Goal: Task Accomplishment & Management: Use online tool/utility

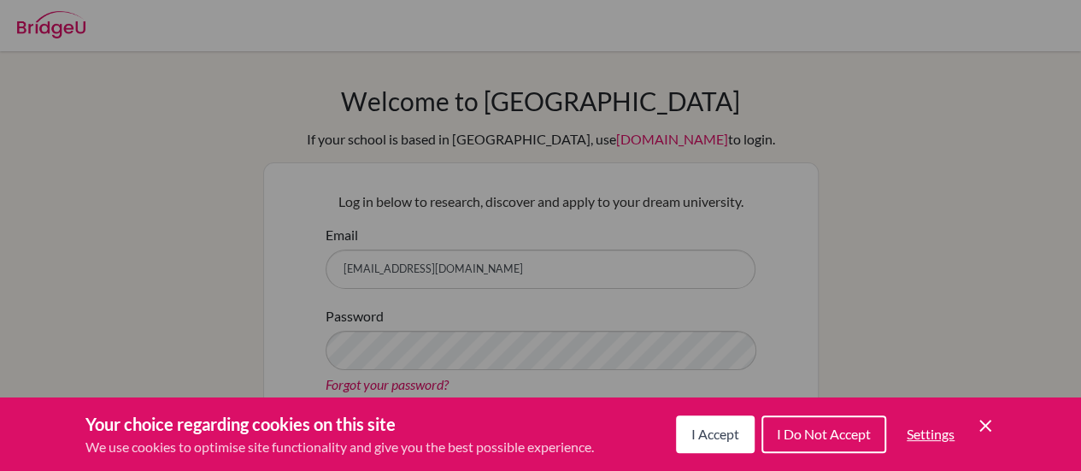
click at [720, 422] on button "I Accept" at bounding box center [715, 434] width 79 height 38
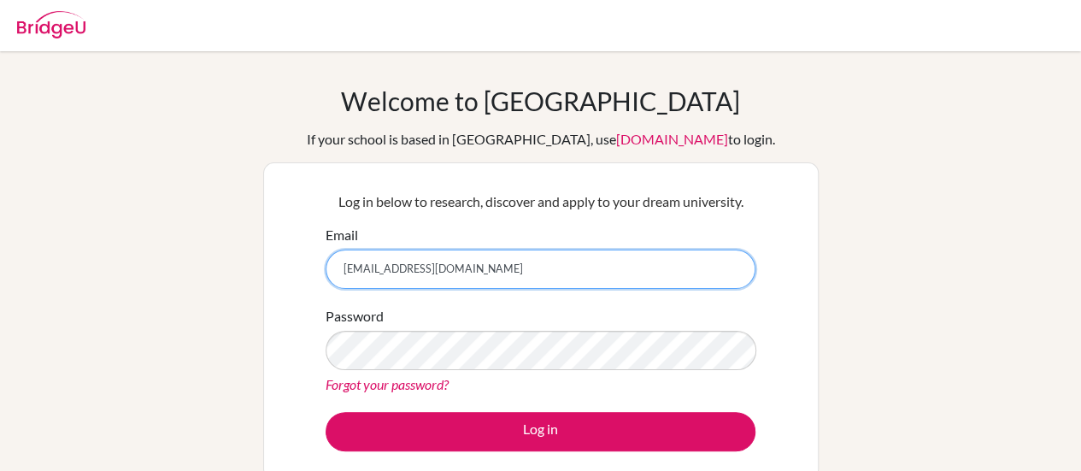
click at [562, 271] on input "[EMAIL_ADDRESS][DOMAIN_NAME]" at bounding box center [541, 269] width 430 height 39
type input "[PERSON_NAME][EMAIL_ADDRESS][PERSON_NAME][DOMAIN_NAME]"
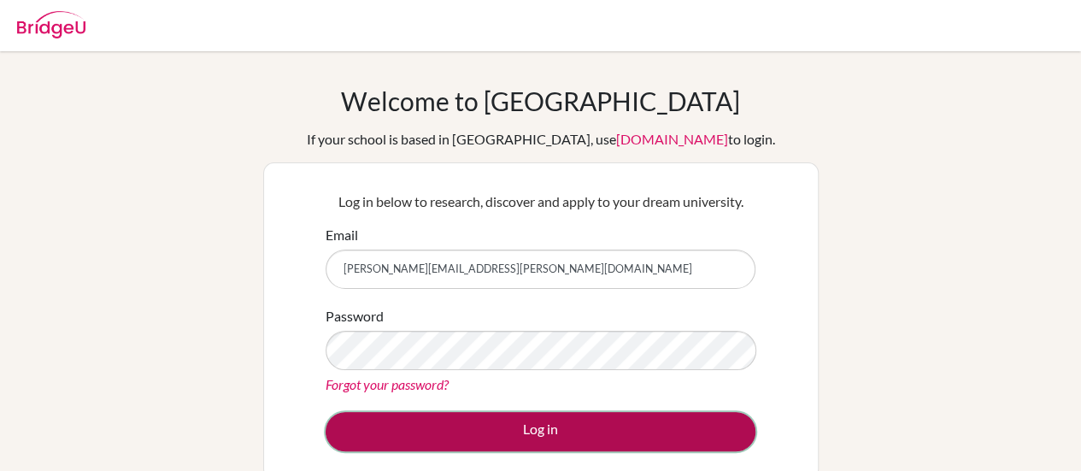
click at [534, 433] on button "Log in" at bounding box center [541, 431] width 430 height 39
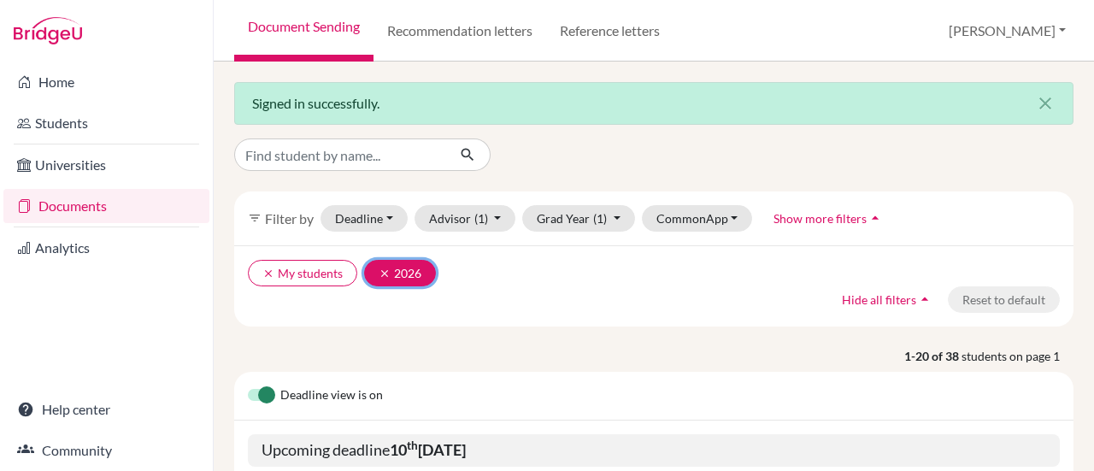
click at [386, 271] on icon "clear" at bounding box center [385, 274] width 12 height 12
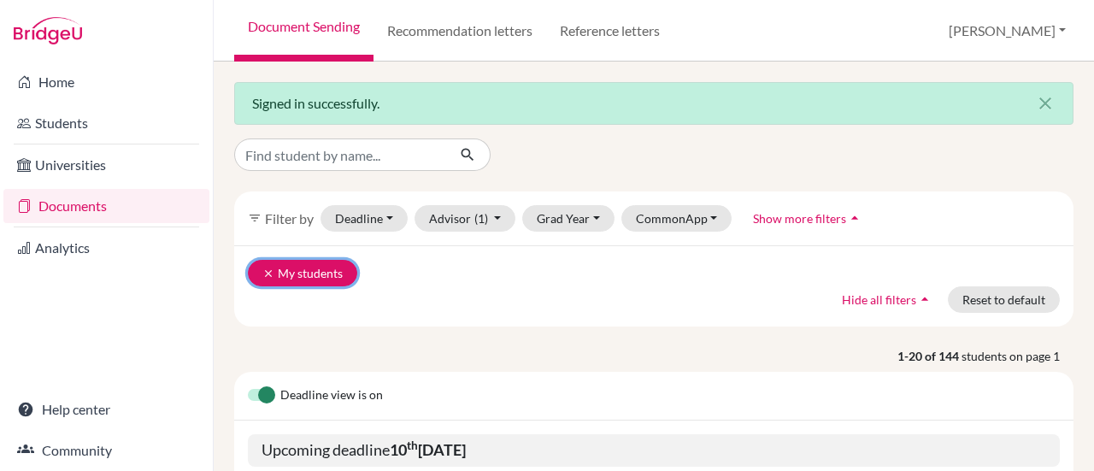
click at [267, 272] on icon "clear" at bounding box center [268, 274] width 12 height 12
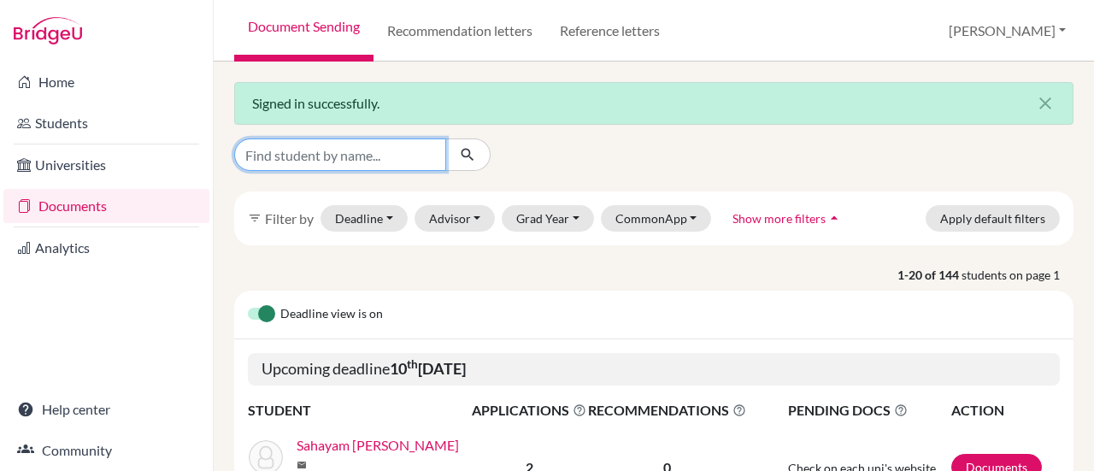
click at [387, 156] on input "Find student by name..." at bounding box center [340, 154] width 212 height 32
type input "trishna"
click button "submit" at bounding box center [467, 154] width 45 height 32
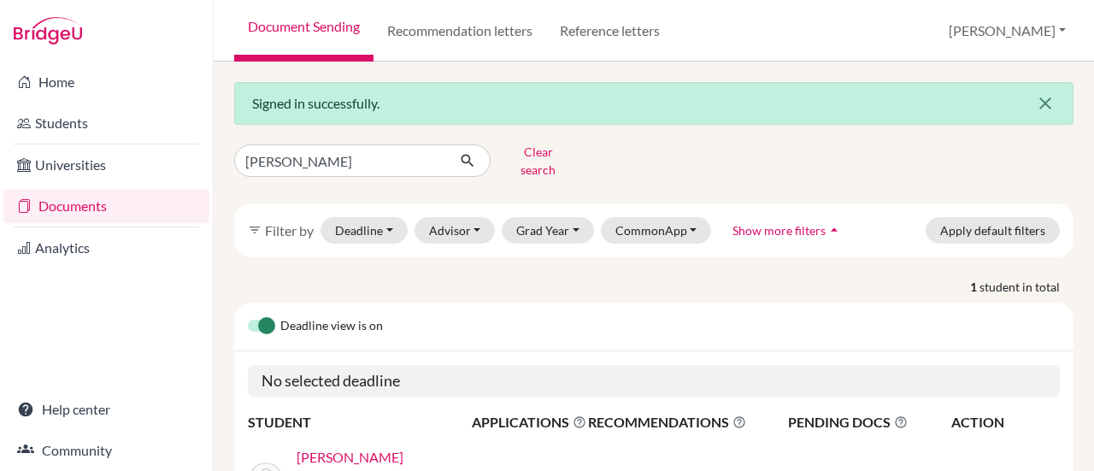
click at [1036, 104] on icon "close" at bounding box center [1045, 103] width 21 height 21
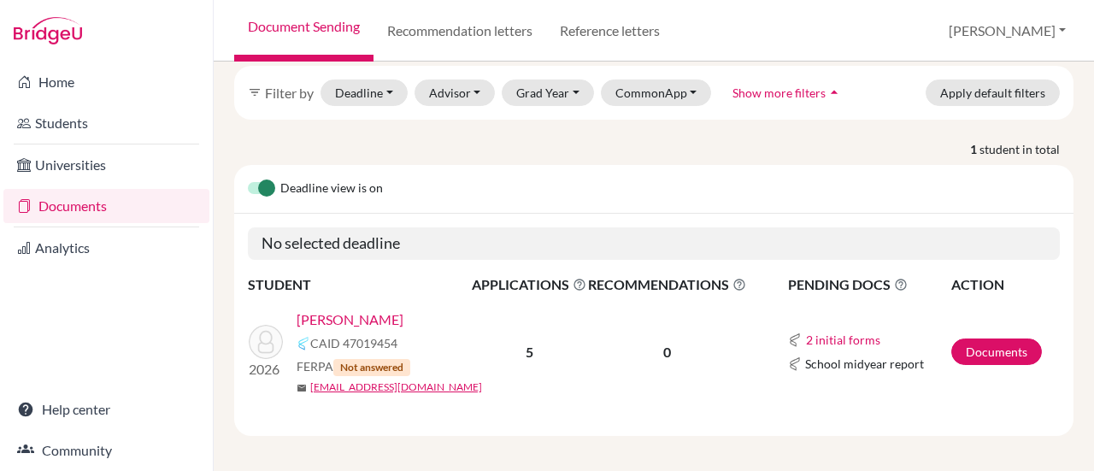
scroll to position [83, 0]
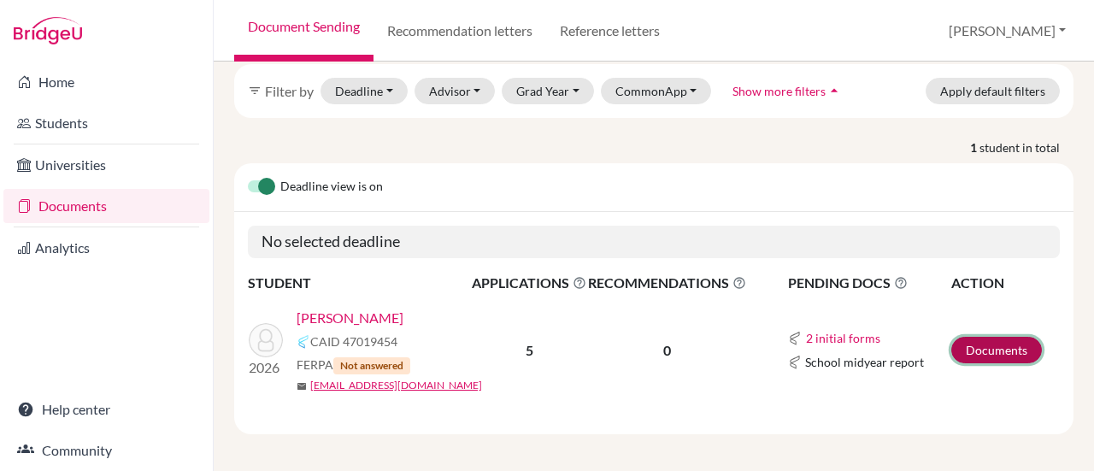
click at [1004, 345] on link "Documents" at bounding box center [996, 350] width 91 height 27
